Goal: Check status: Check status

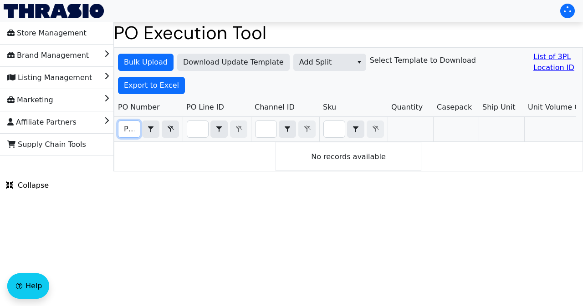
scroll to position [0, 20]
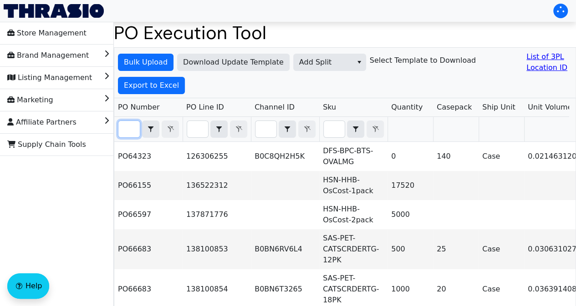
click at [133, 133] on input "Filter" at bounding box center [128, 129] width 21 height 16
paste input "PO67219"
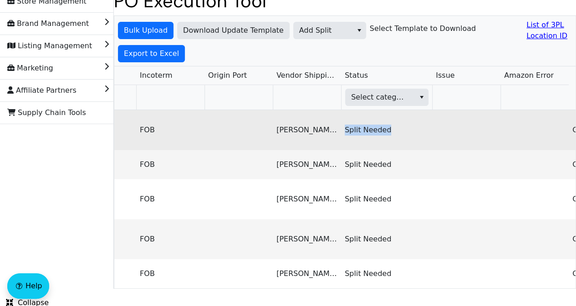
drag, startPoint x: 345, startPoint y: 131, endPoint x: 393, endPoint y: 130, distance: 47.8
click at [393, 130] on td "Split Needed" at bounding box center [386, 130] width 91 height 40
copy td "Split Needed"
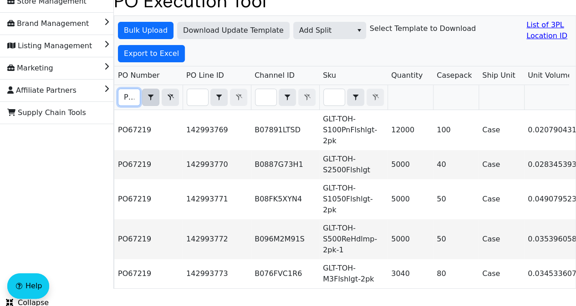
scroll to position [0, 20]
drag, startPoint x: 123, startPoint y: 96, endPoint x: 145, endPoint y: 98, distance: 22.0
click at [145, 98] on div "PO67219 Contains" at bounding box center [148, 97] width 61 height 17
paste input "02"
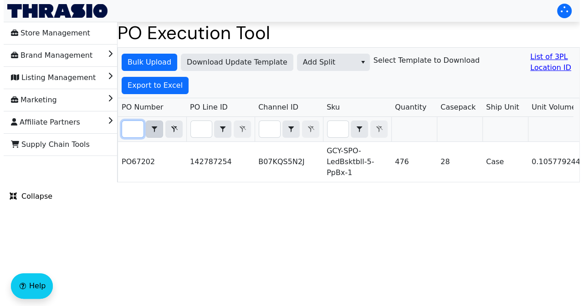
scroll to position [0, 0]
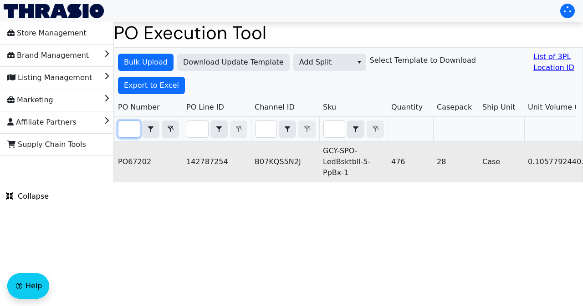
type input "PO67202"
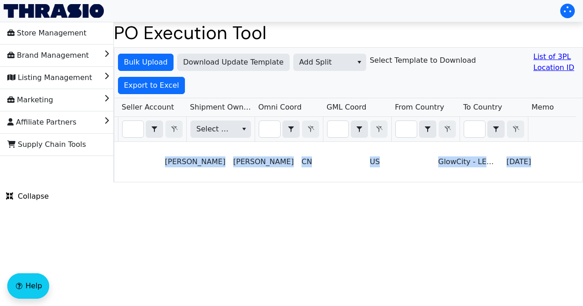
scroll to position [0, 1374]
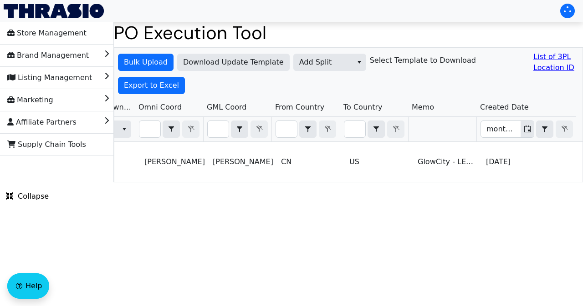
drag, startPoint x: 118, startPoint y: 160, endPoint x: 582, endPoint y: 166, distance: 464.0
click at [582, 166] on div "Bulk Upload Download Update Template Add Split Select Template to Download List…" at bounding box center [348, 114] width 469 height 135
copy colgroup
